Goal: Answer question/provide support

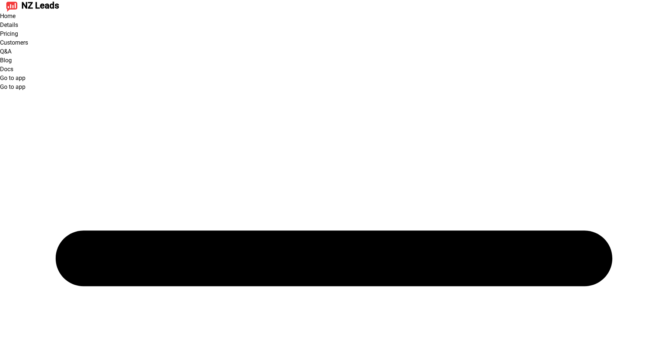
click at [25, 74] on link "Go to app" at bounding box center [12, 77] width 25 height 7
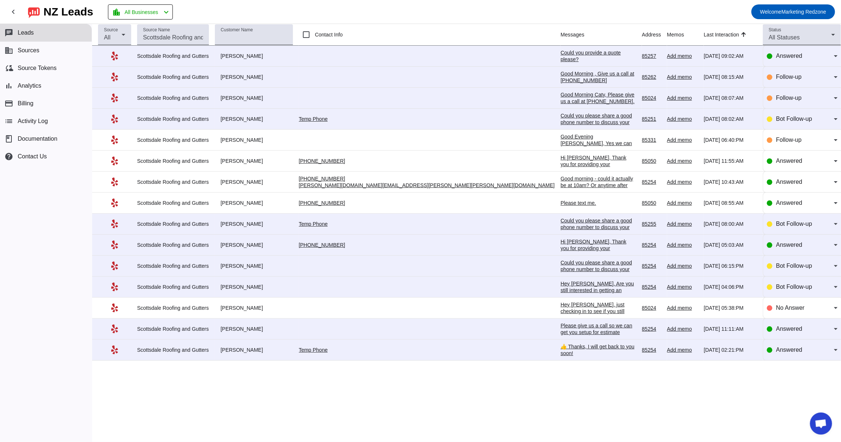
click at [561, 53] on div "Could you provide a quote please?" at bounding box center [599, 55] width 76 height 13
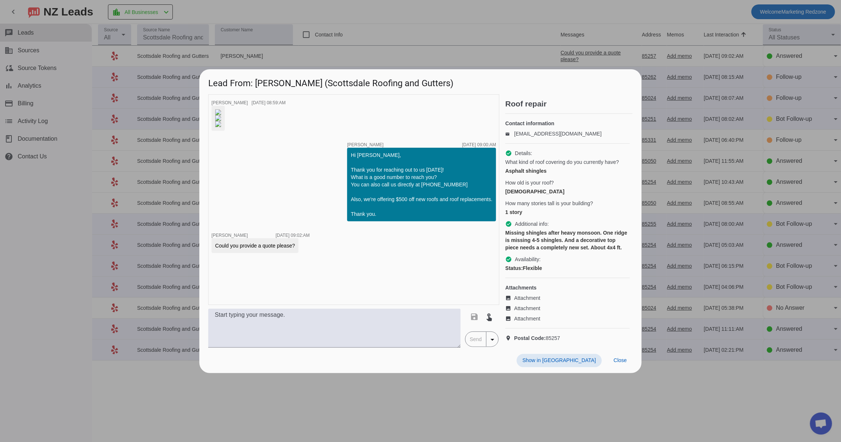
click at [625, 373] on div "Show in Yelp Close" at bounding box center [420, 360] width 442 height 25
click at [619, 364] on span "Close" at bounding box center [620, 361] width 13 height 6
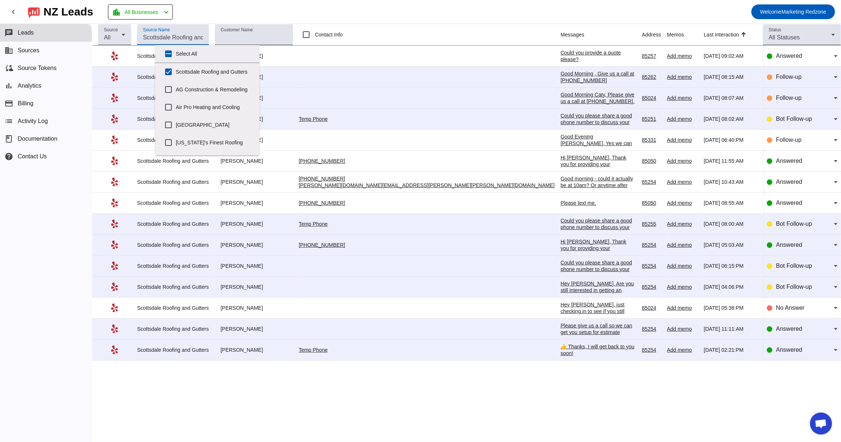
click at [203, 34] on input "Source Name" at bounding box center [173, 37] width 60 height 9
click at [167, 72] on input "Scottsdale Roofing and Gutters" at bounding box center [168, 72] width 15 height 15
checkbox input "false"
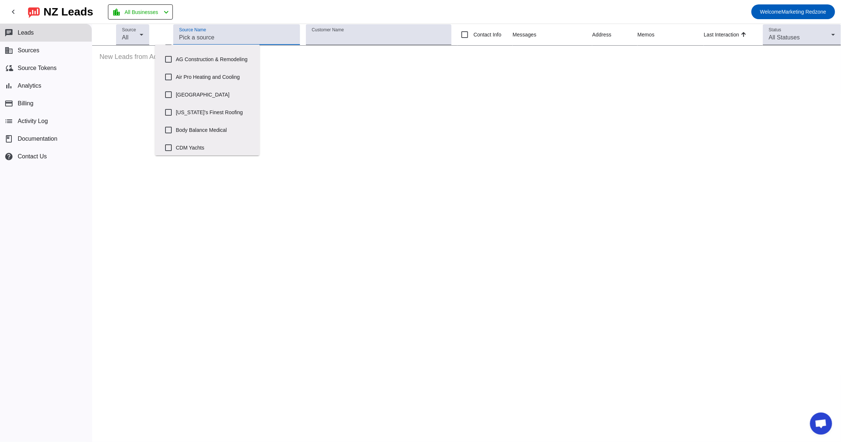
scroll to position [32, 0]
click at [177, 119] on div at bounding box center [169, 111] width 18 height 18
checkbox input "true"
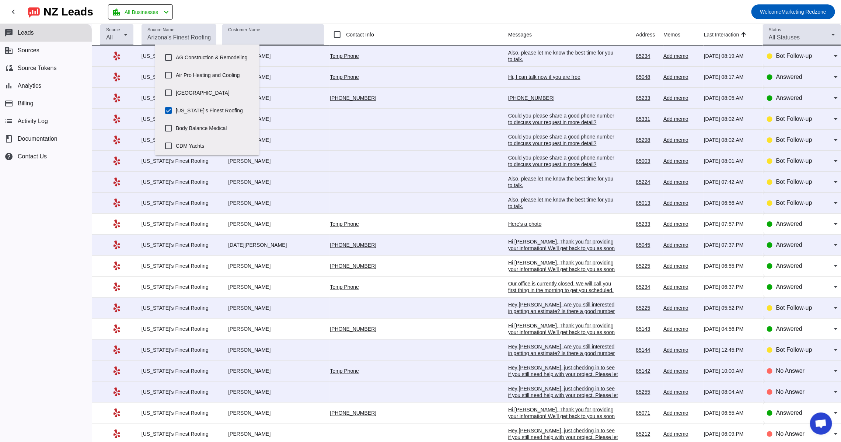
click at [360, 8] on mat-toolbar-row "chevron_left [GEOGRAPHIC_DATA] Leads location_city All Businesses chevron_left …" at bounding box center [420, 12] width 841 height 24
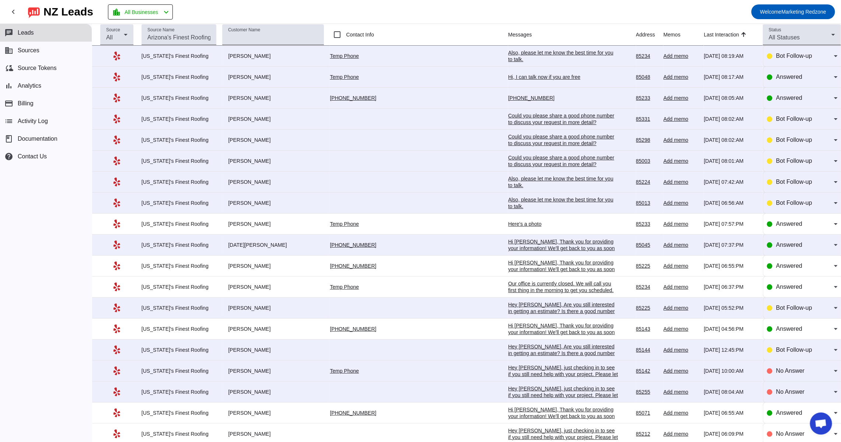
click at [508, 77] on div "Hi, I can talk now if you are free" at bounding box center [563, 77] width 111 height 7
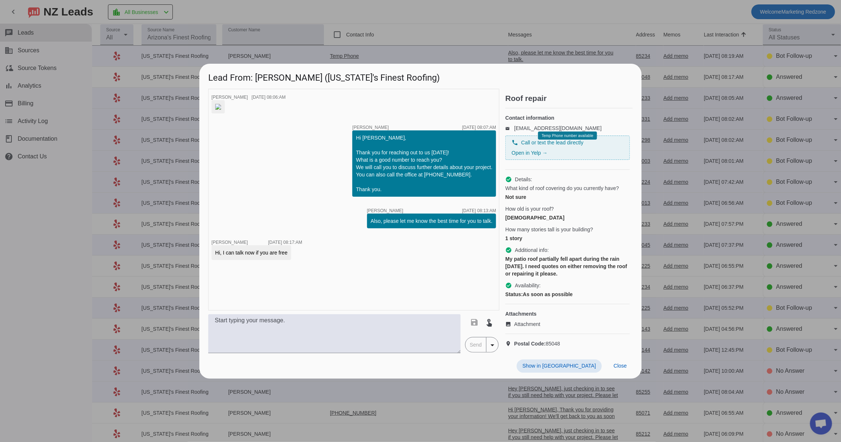
click at [221, 105] on img at bounding box center [218, 107] width 6 height 6
click at [626, 369] on span "Close" at bounding box center [620, 366] width 13 height 6
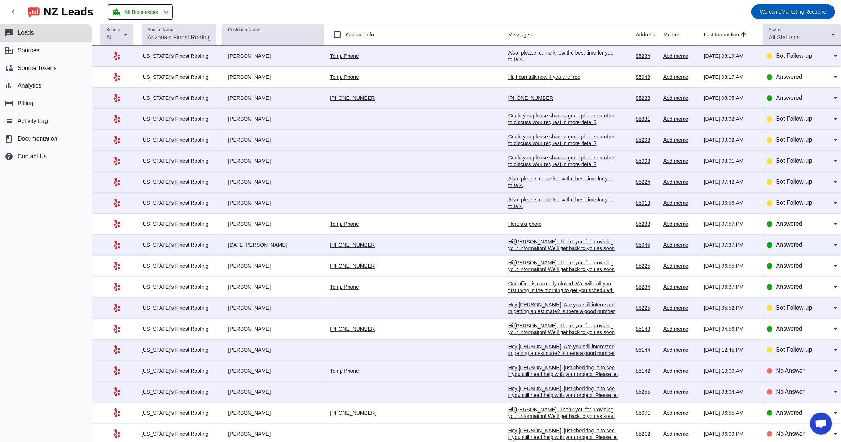
click at [508, 93] on td "[PHONE_NUMBER] [DATE] 08:05:AM" at bounding box center [572, 98] width 128 height 21
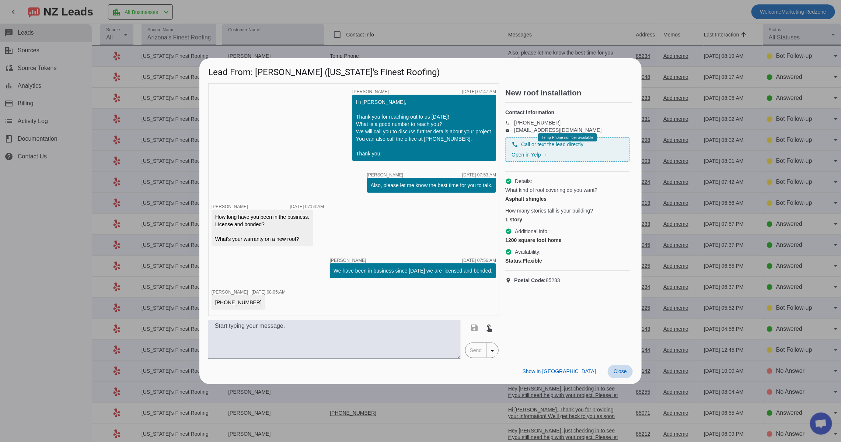
click at [615, 372] on span "Close" at bounding box center [620, 372] width 13 height 6
